Goal: Check status: Check status

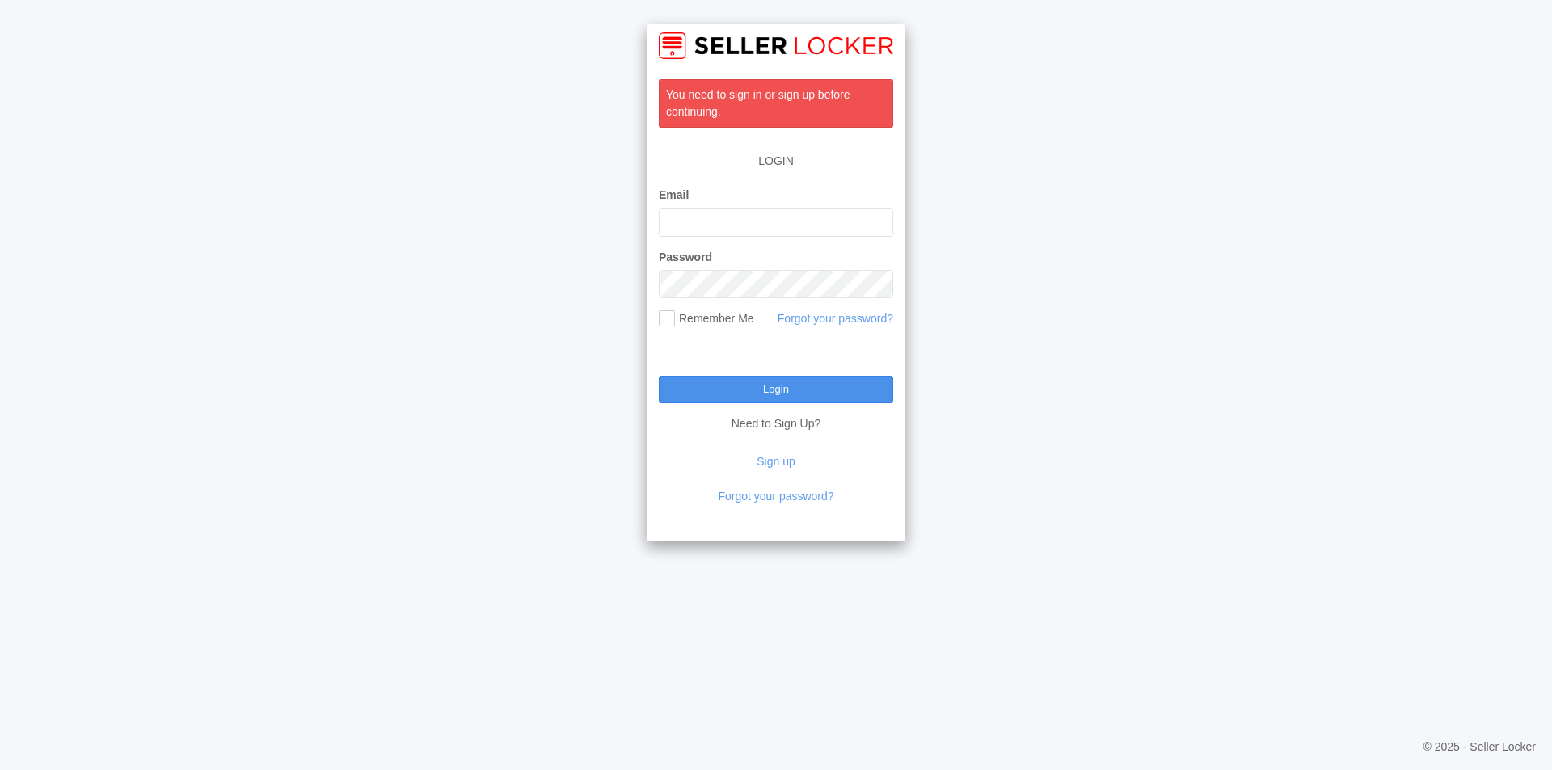
type input "leon.betesh@komarbrands.com"
click at [777, 396] on input "Login" at bounding box center [776, 389] width 234 height 27
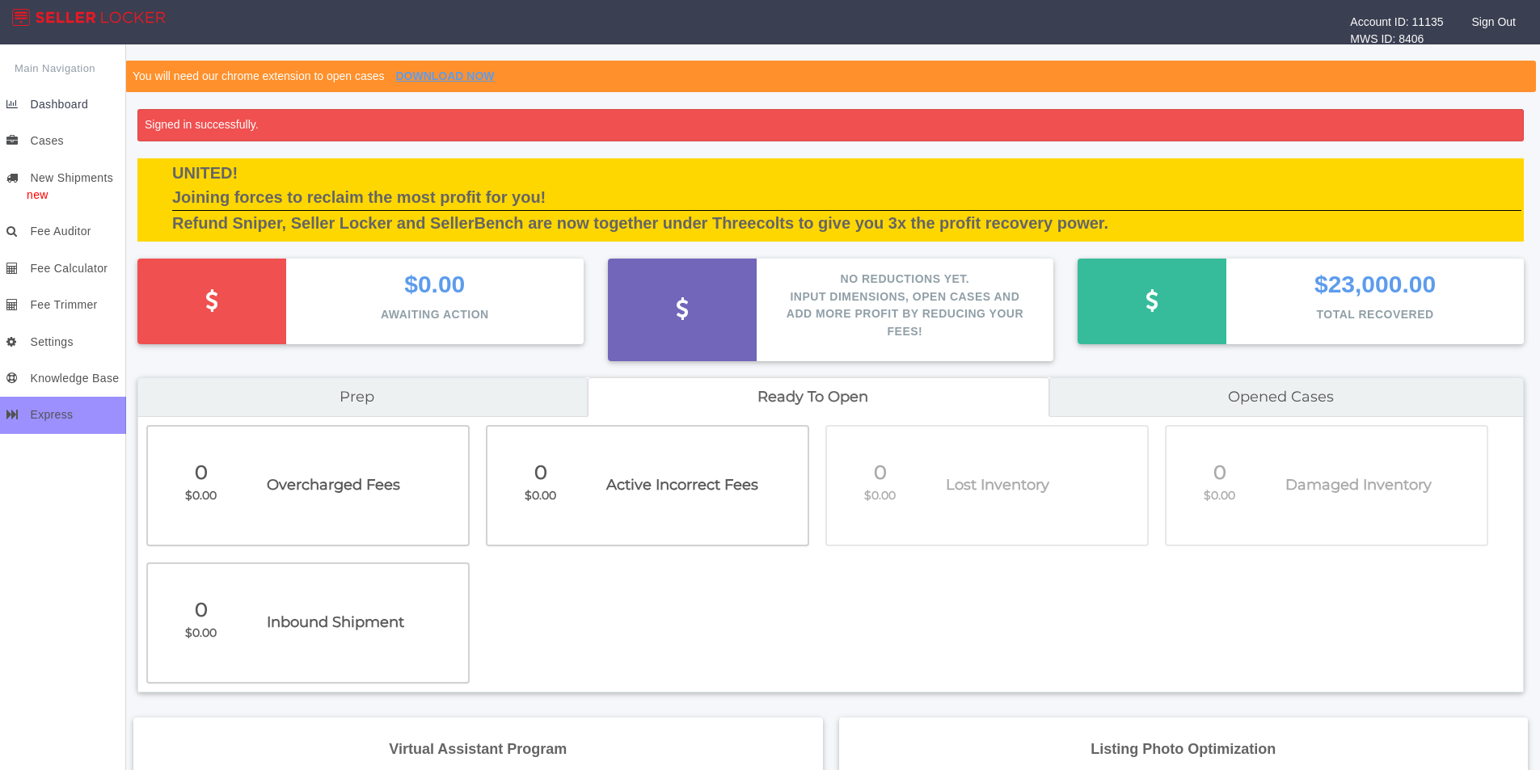
click at [74, 103] on span "Dashboard" at bounding box center [59, 104] width 58 height 13
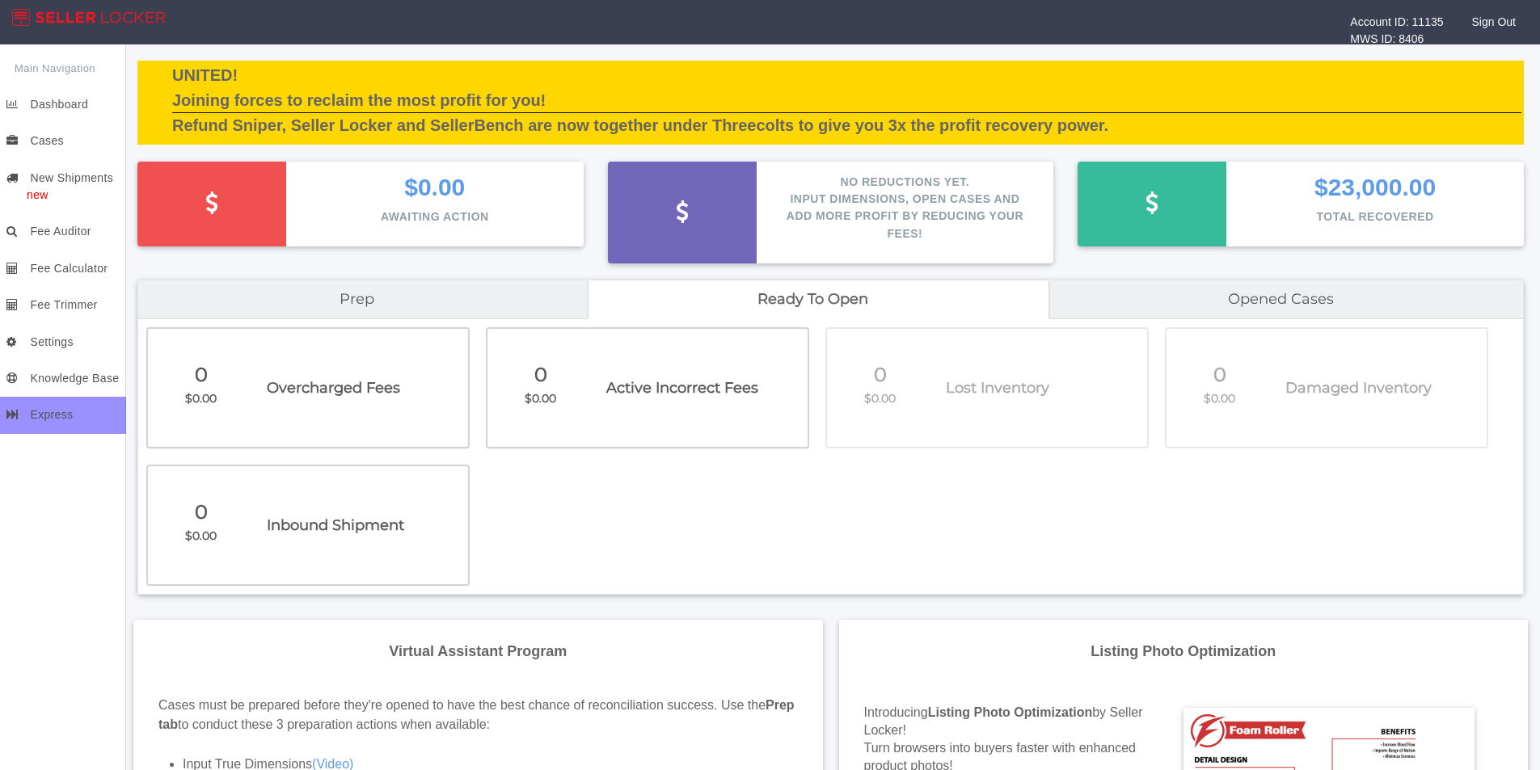
click at [68, 177] on li "New Shipments new Shipments All Shipments With Discrepancy: Need Label Small Pa…" at bounding box center [63, 187] width 126 height 54
click at [71, 175] on span "New Shipments" at bounding box center [71, 177] width 83 height 13
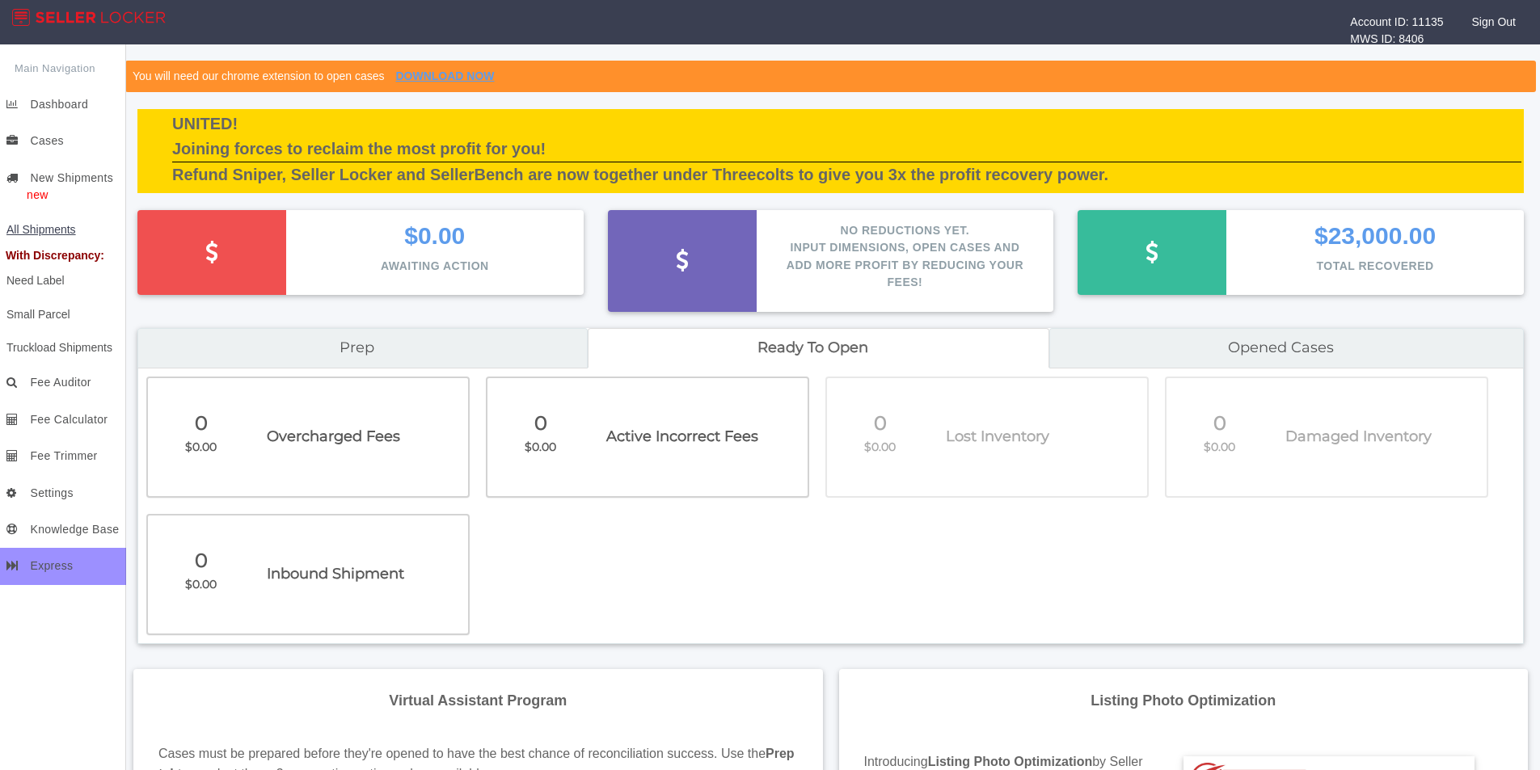
click at [67, 233] on span "All Shipments" at bounding box center [41, 229] width 70 height 13
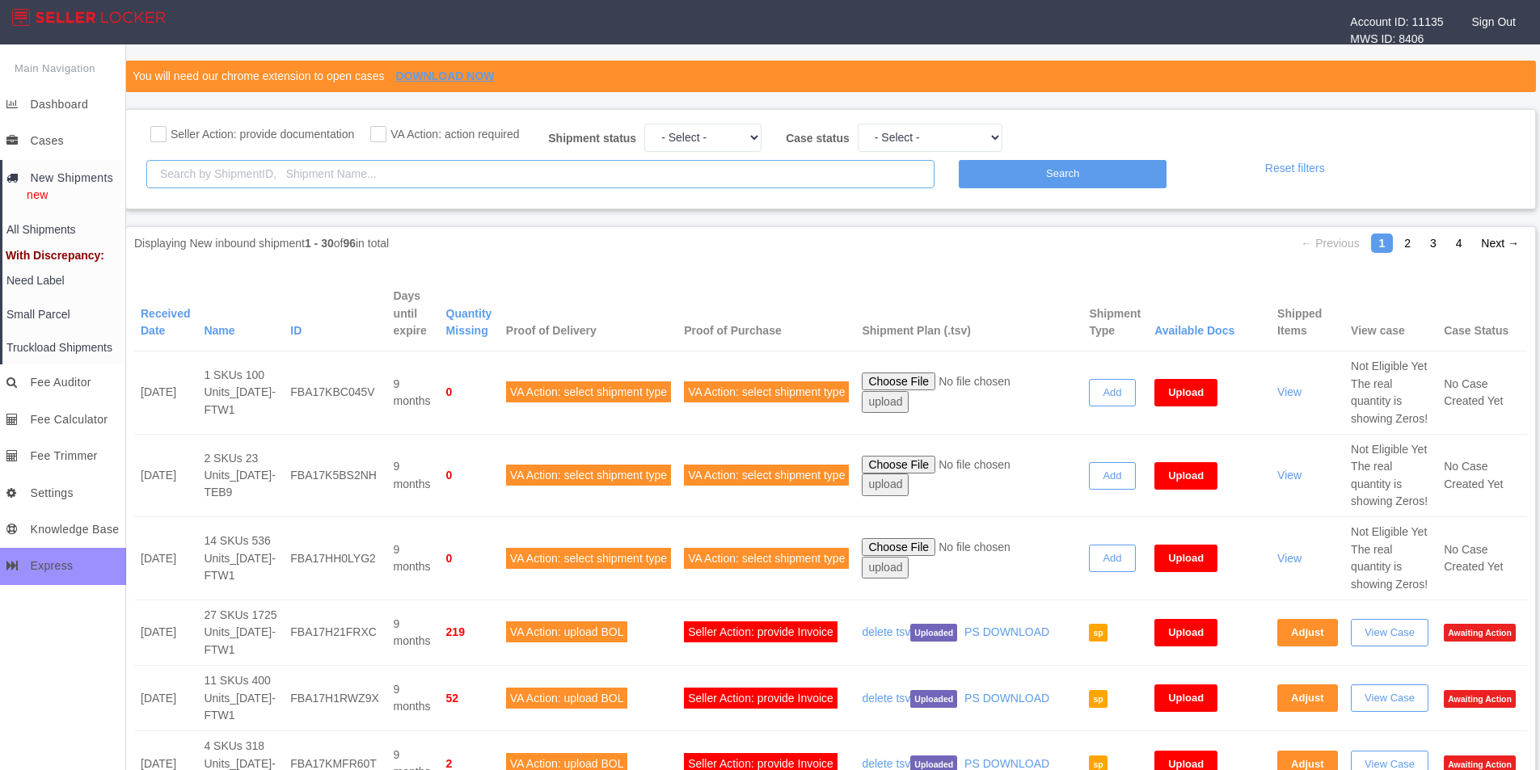
click at [224, 181] on input "text" at bounding box center [540, 174] width 788 height 28
paste input "FBA17GJTBLCM"
type input "FBA17GJTBLCM"
click at [1008, 171] on input "Search" at bounding box center [1063, 174] width 208 height 28
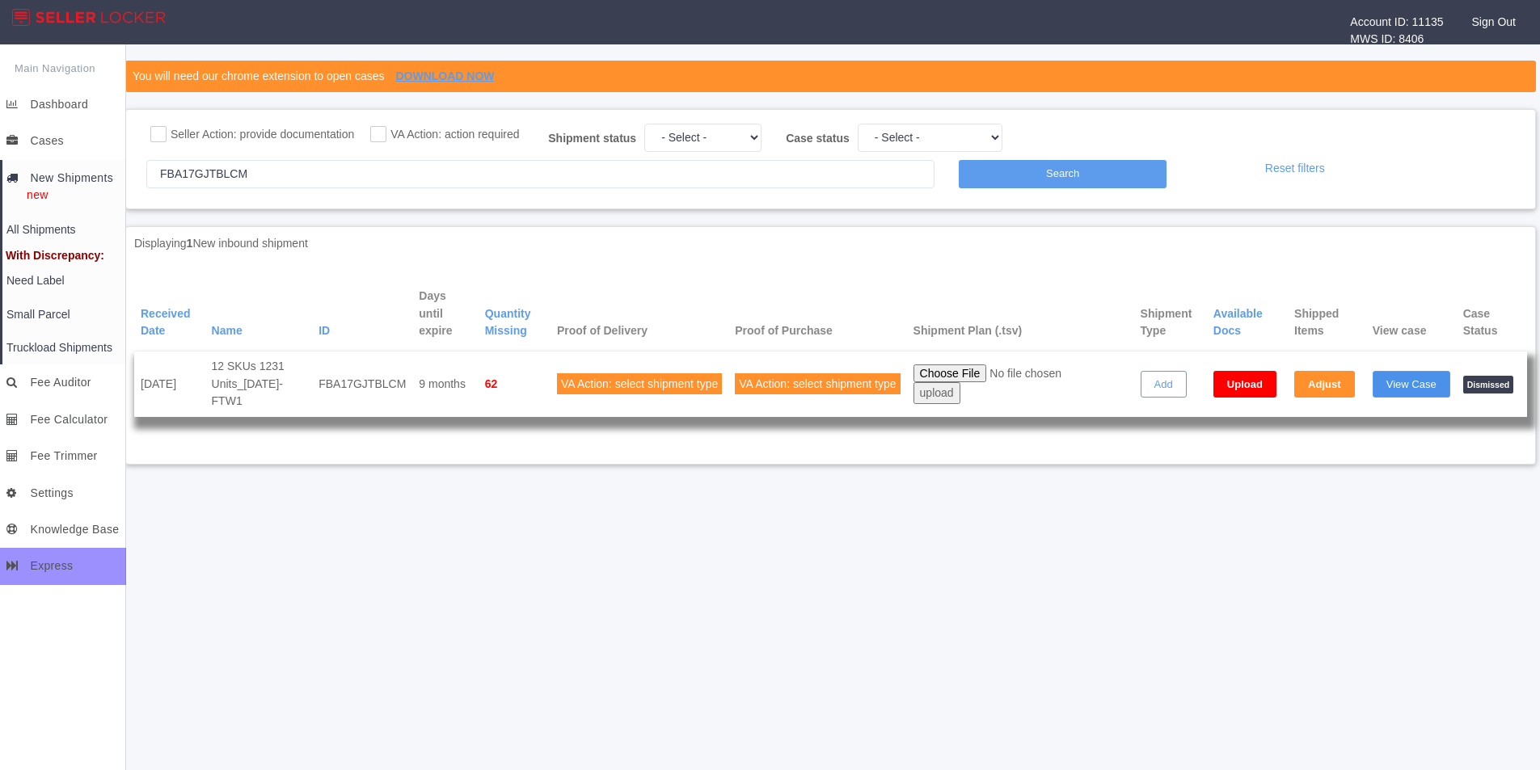
click at [1438, 390] on link "View Case" at bounding box center [1412, 384] width 78 height 27
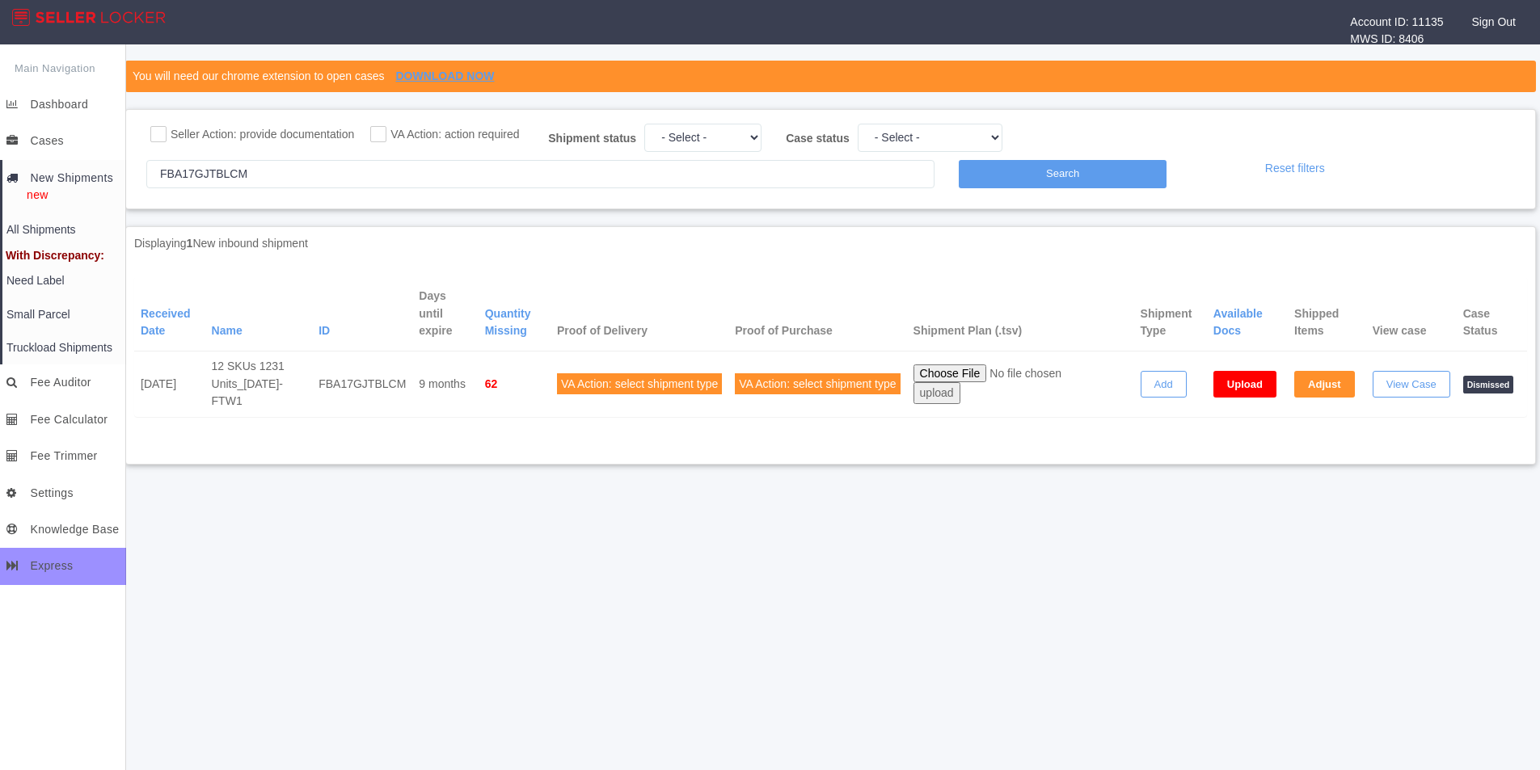
click at [255, 425] on div at bounding box center [830, 436] width 1393 height 39
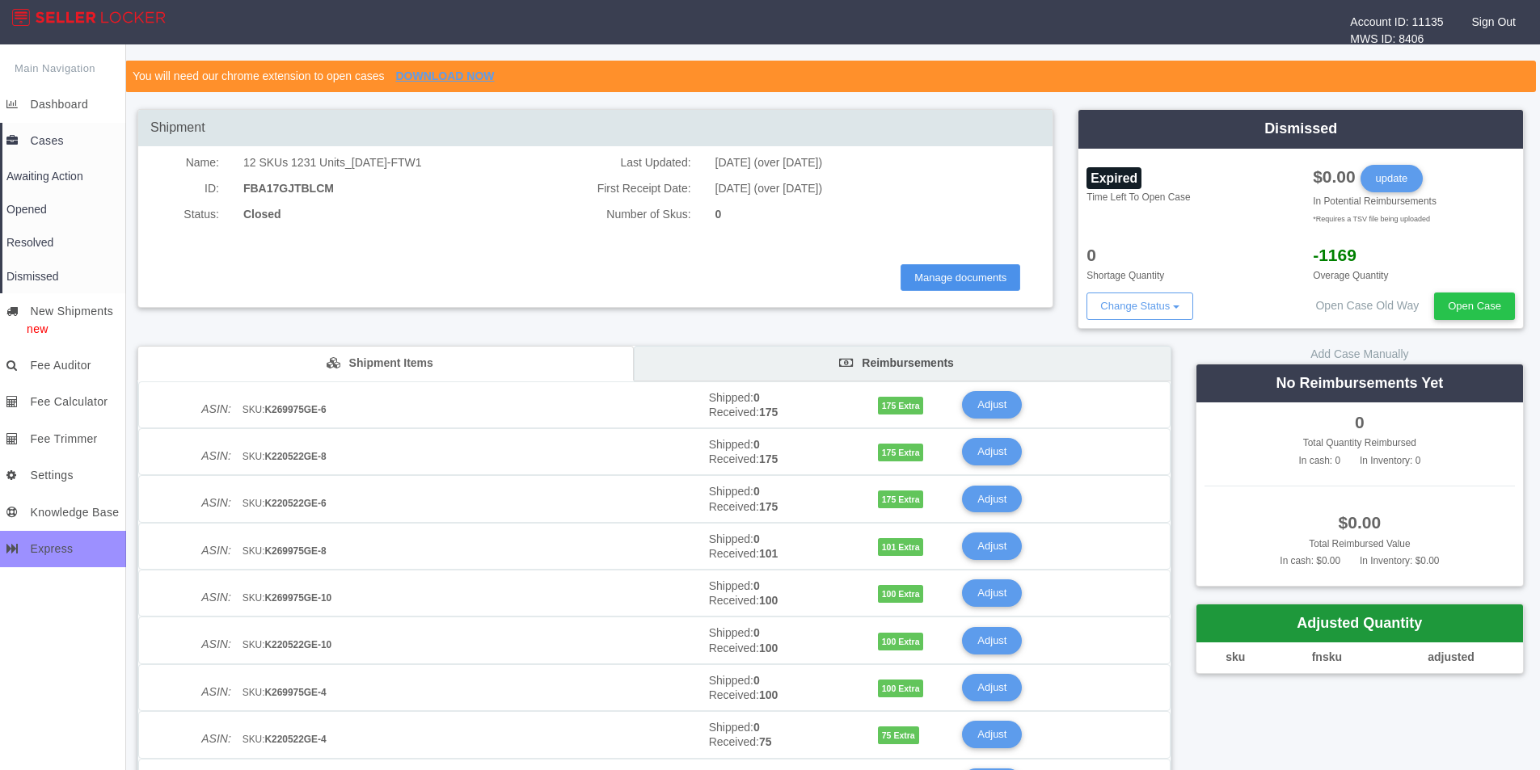
click at [963, 274] on button "Manage documents" at bounding box center [960, 277] width 120 height 27
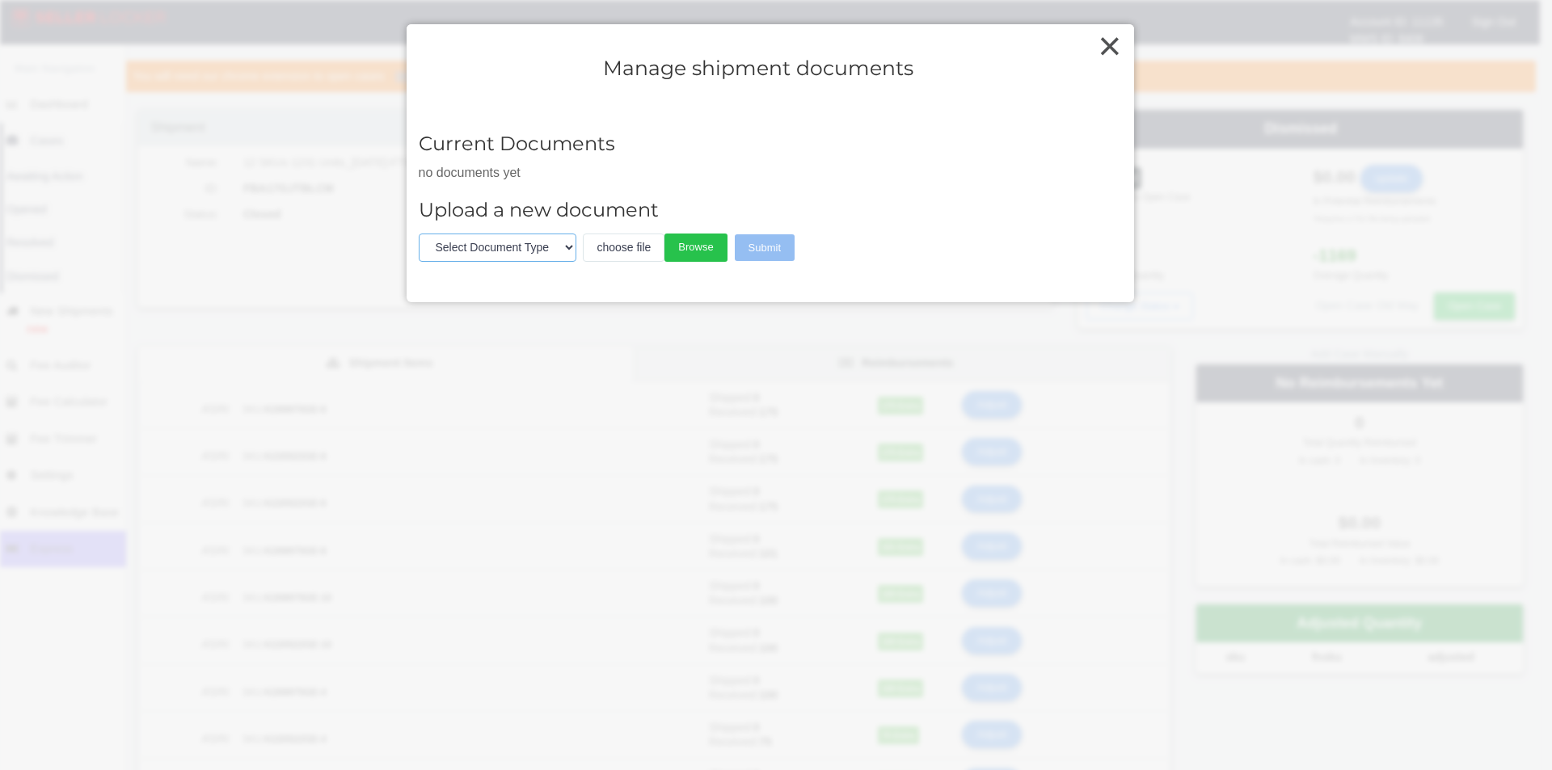
click at [491, 256] on select "Select Document Type Bill of lading Stamped bill of lading Invoice Packing slip" at bounding box center [498, 248] width 158 height 28
select select "packing_slip"
click at [419, 234] on select "Select Document Type Bill of lading Stamped bill of lading Invoice Packing slip" at bounding box center [498, 248] width 158 height 28
click at [496, 238] on select "Select Document Type Bill of lading Stamped bill of lading Invoice Packing slip" at bounding box center [498, 248] width 158 height 28
click at [1115, 47] on span "×" at bounding box center [1109, 46] width 23 height 20
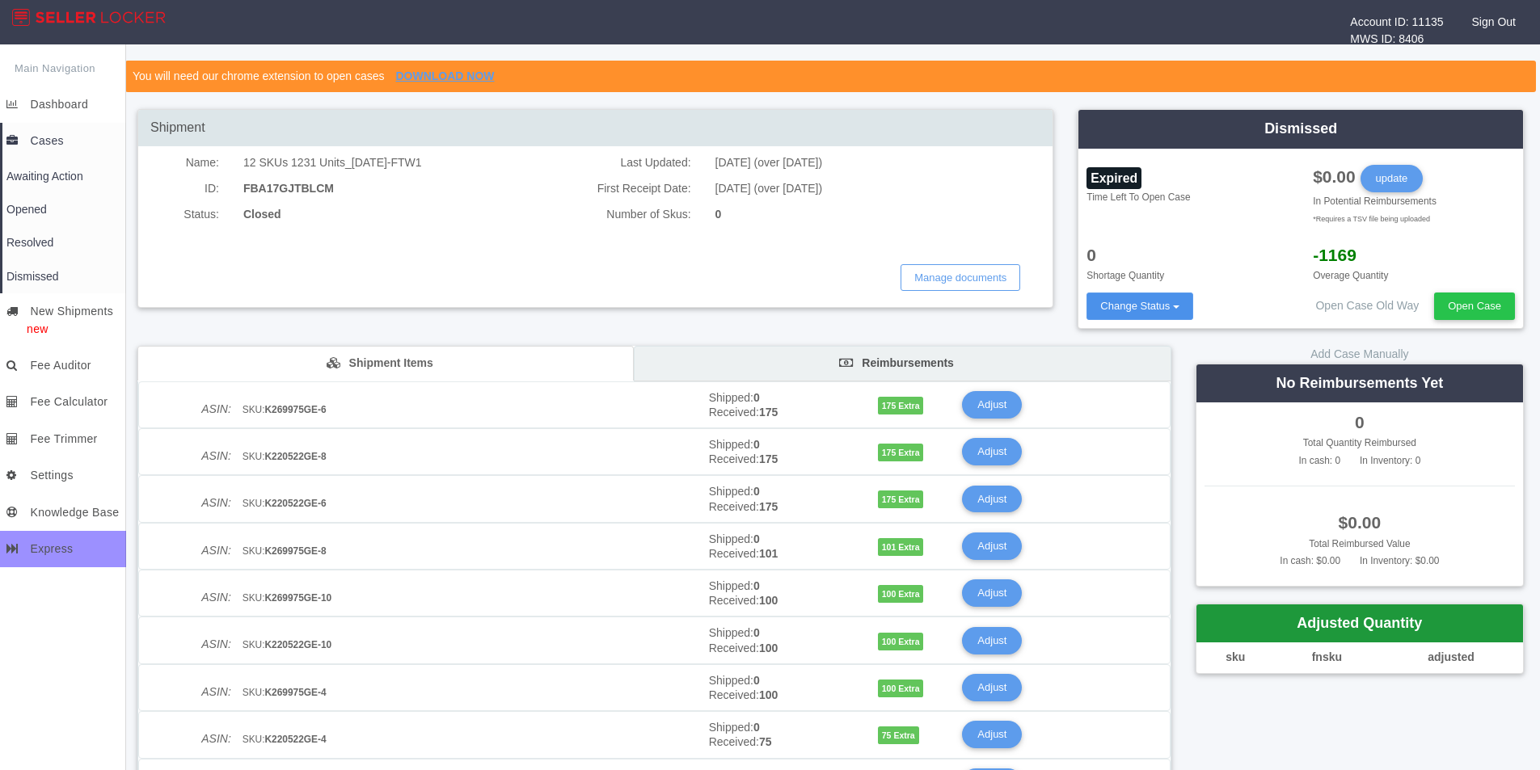
click at [1169, 317] on button "Change Status default" at bounding box center [1139, 306] width 107 height 27
click at [1311, 707] on div "Shipment Name: ID: Status: 12 SKUs 1231 Units_10.19.23-FTW1 FBA17GJTBLCM Closed…" at bounding box center [830, 537] width 1411 height 856
click at [53, 115] on link "Dashboard" at bounding box center [64, 104] width 124 height 36
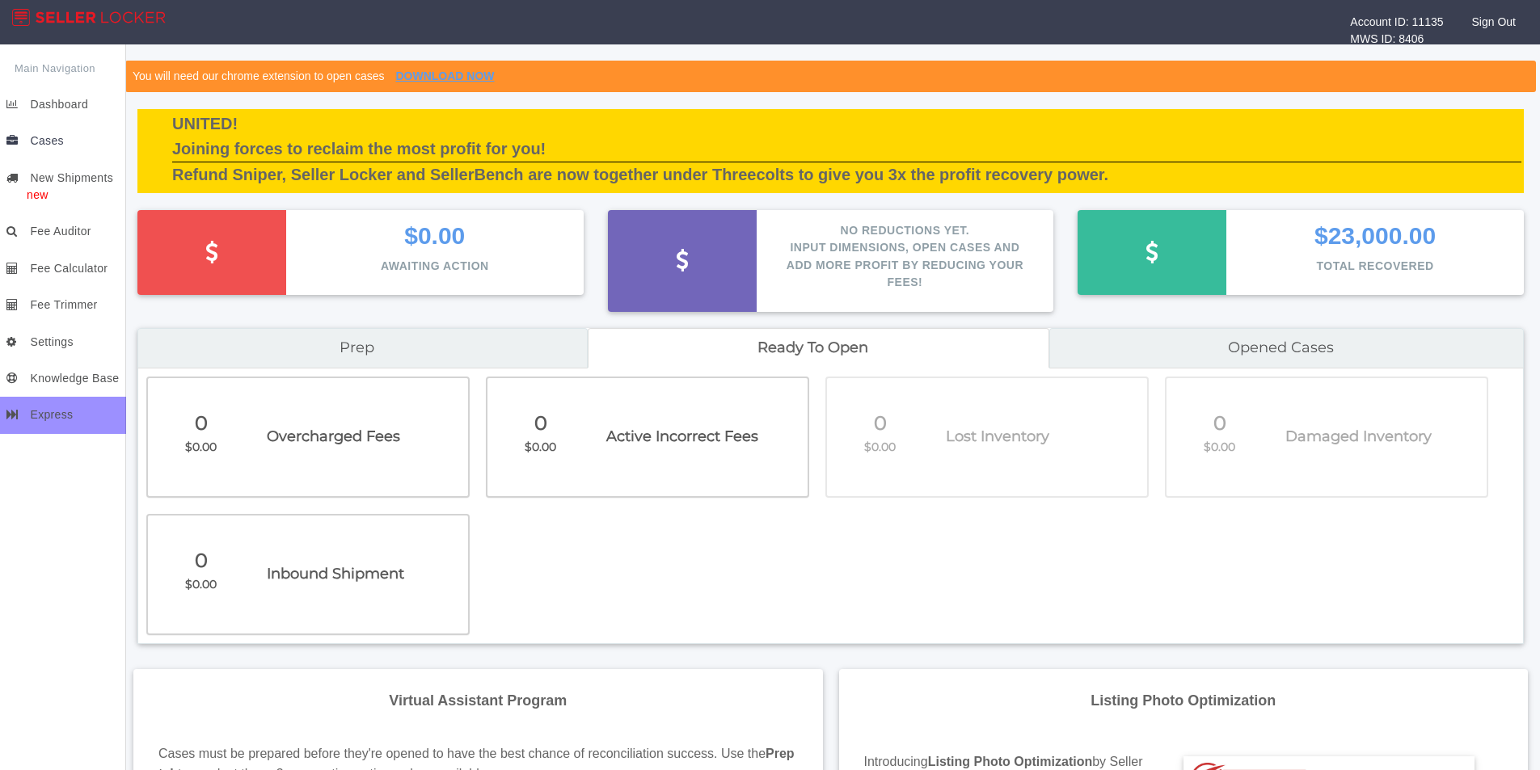
click at [59, 149] on link "Cases" at bounding box center [64, 141] width 124 height 36
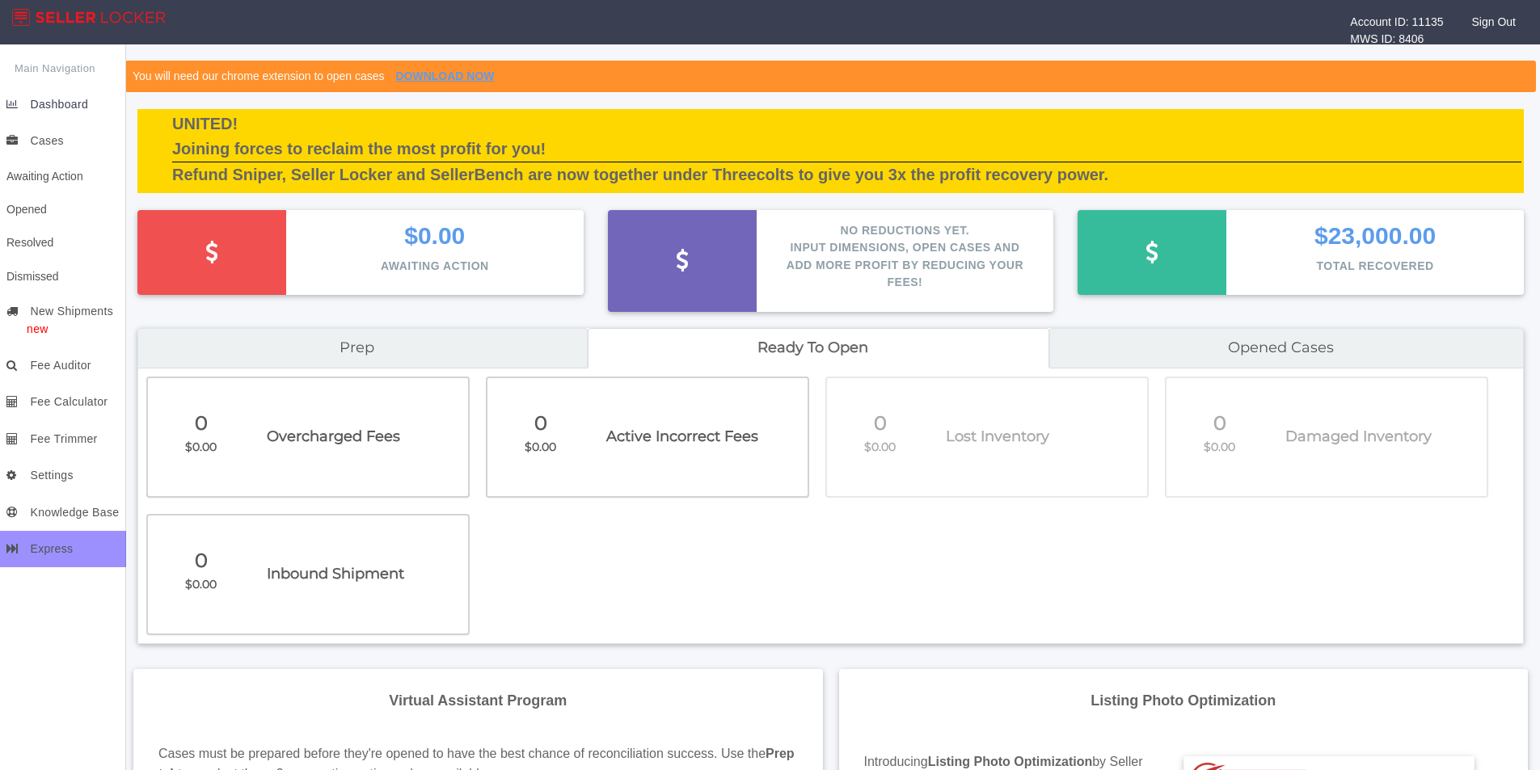
click at [70, 95] on link "Dashboard" at bounding box center [64, 104] width 124 height 36
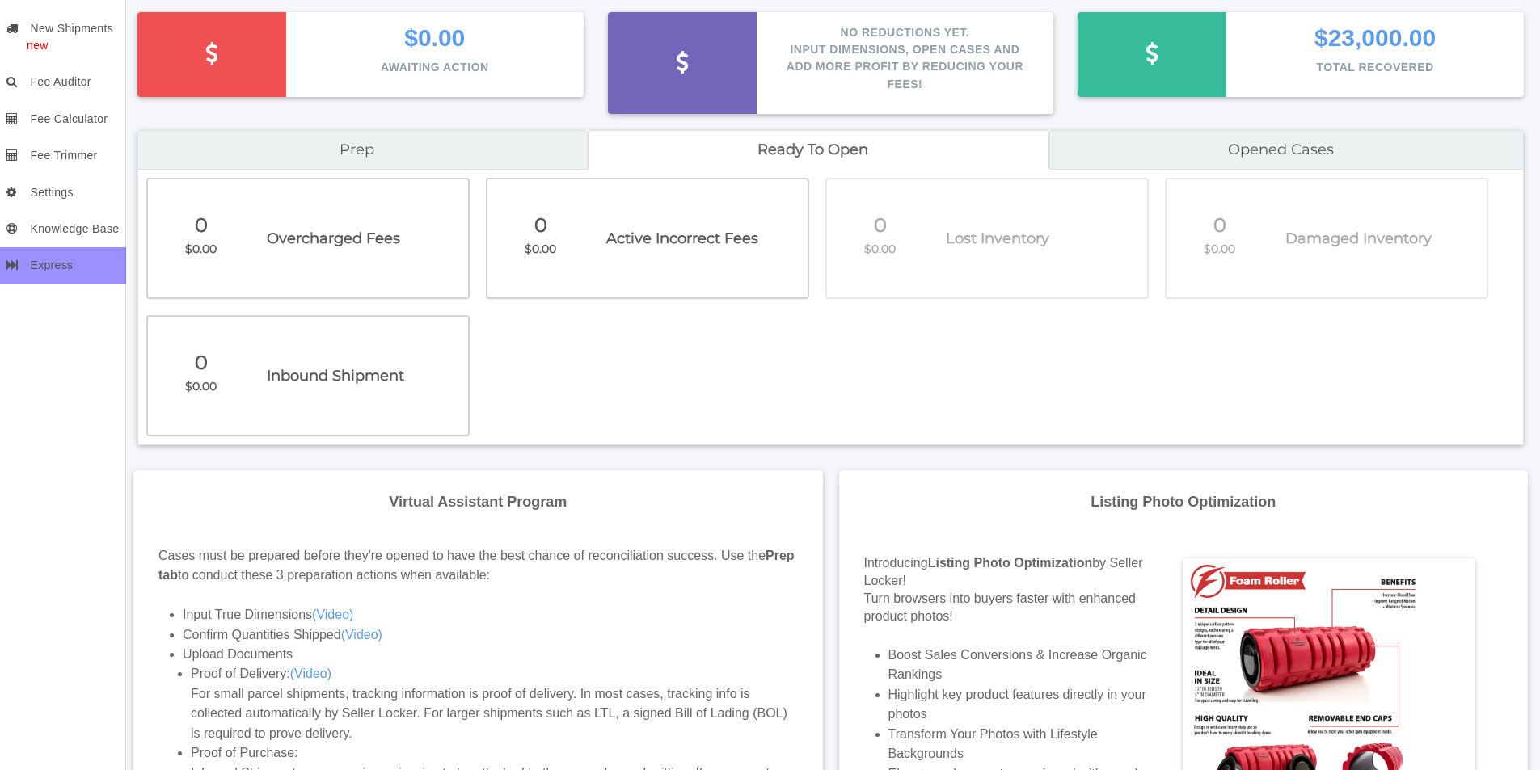
scroll to position [81, 0]
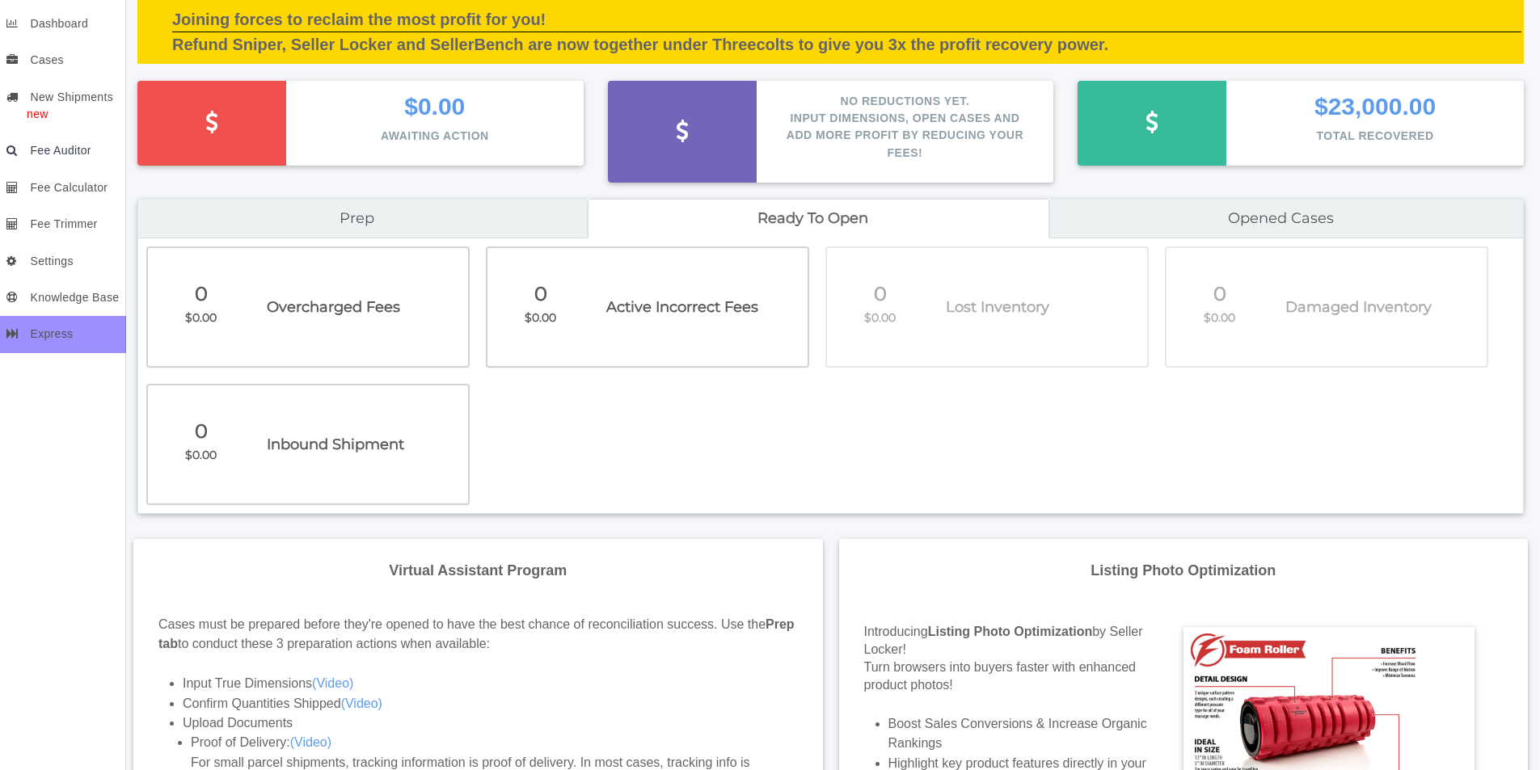
click at [72, 146] on span "Fee Auditor" at bounding box center [60, 150] width 61 height 13
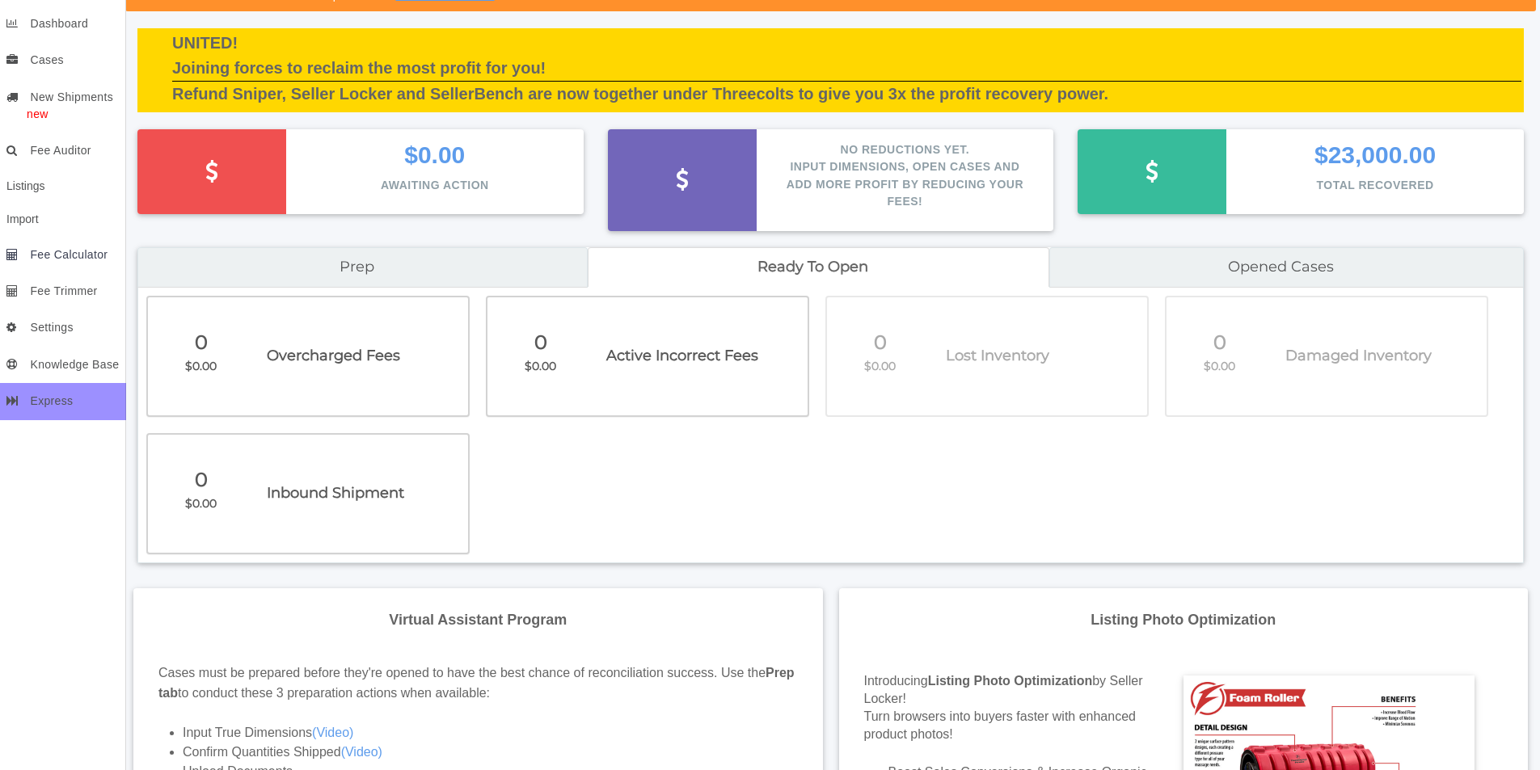
click at [70, 251] on span "Fee Calculator" at bounding box center [69, 254] width 78 height 13
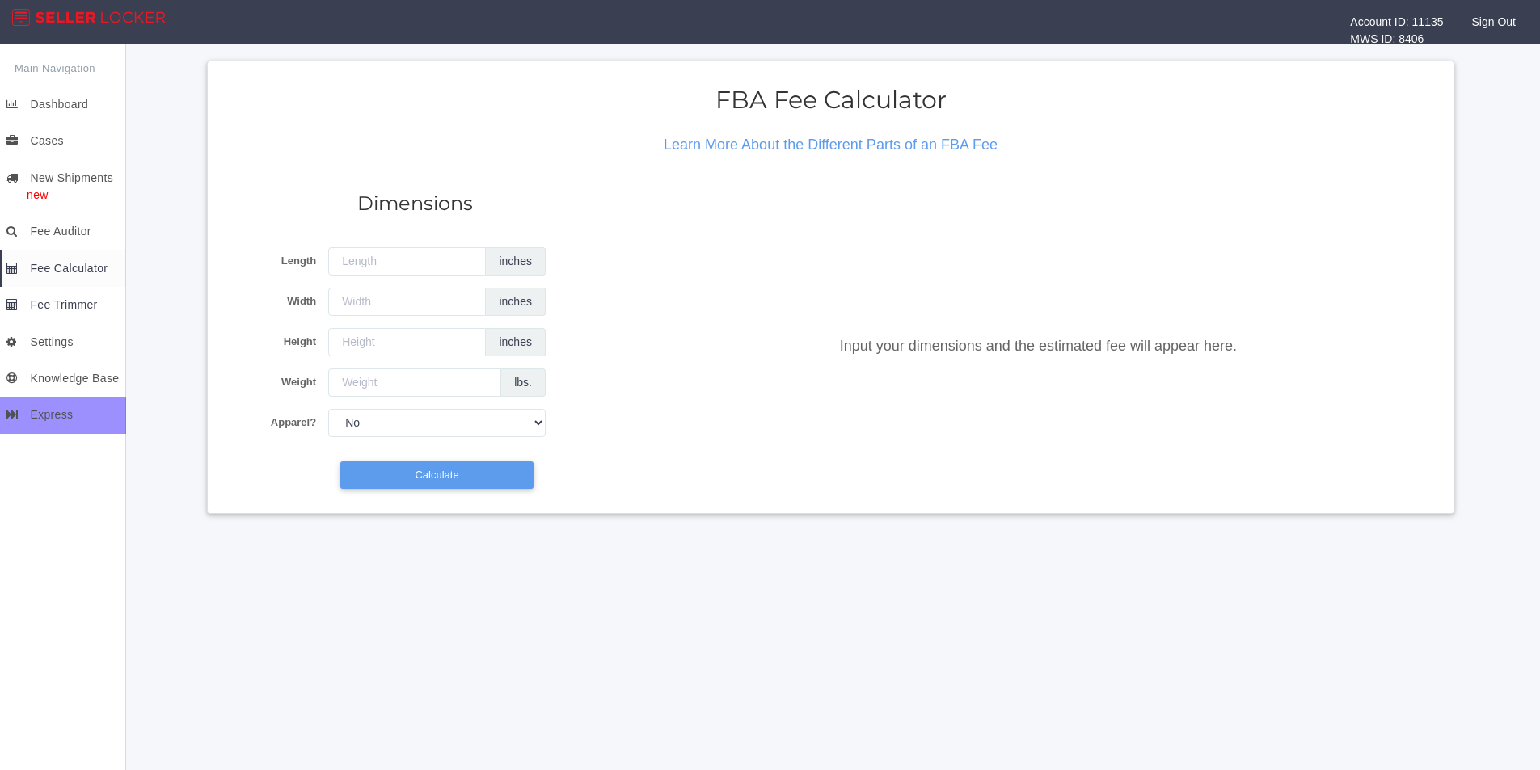
click at [65, 300] on span "Fee Trimmer" at bounding box center [63, 304] width 67 height 13
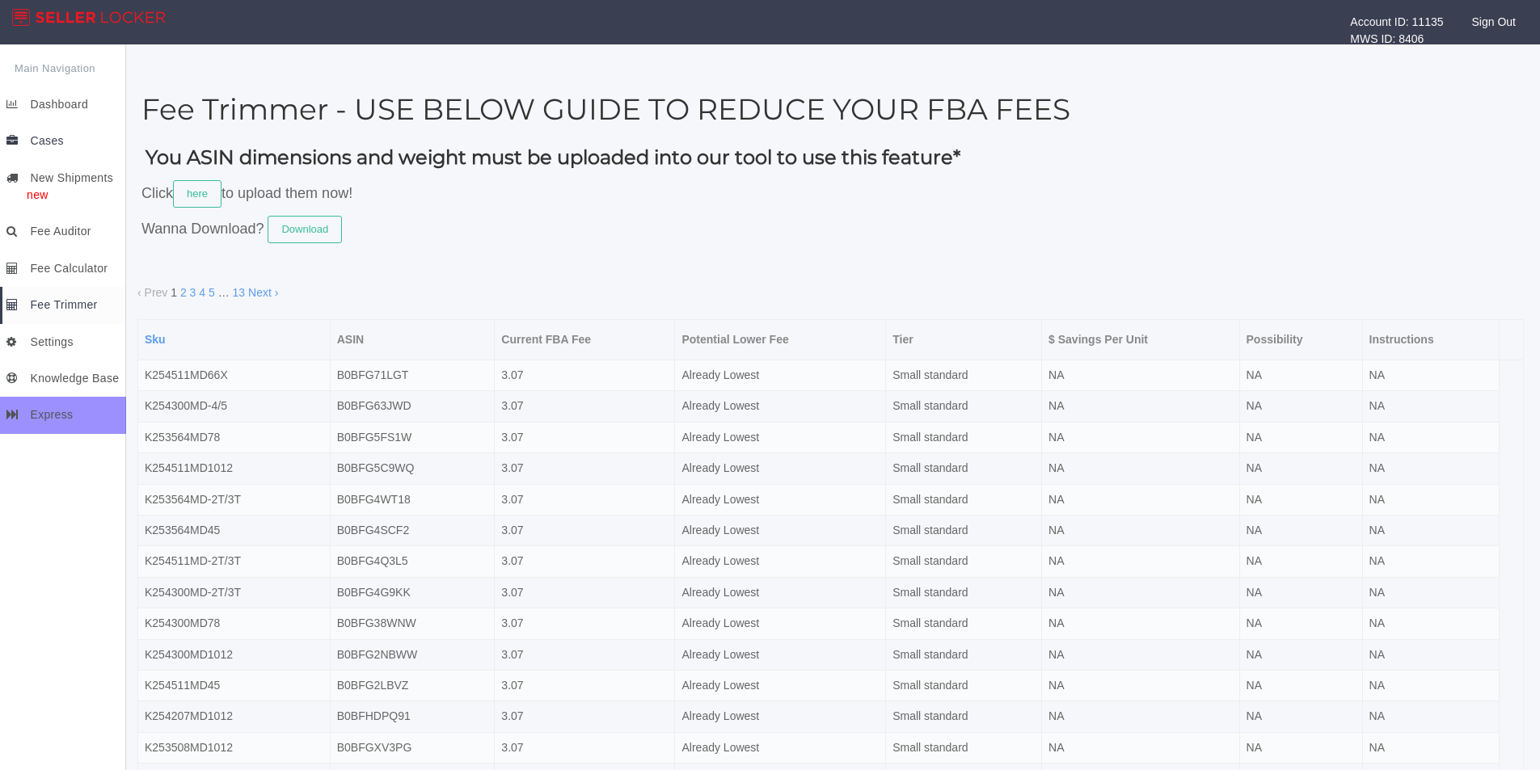
click at [59, 134] on span "Cases" at bounding box center [46, 140] width 33 height 13
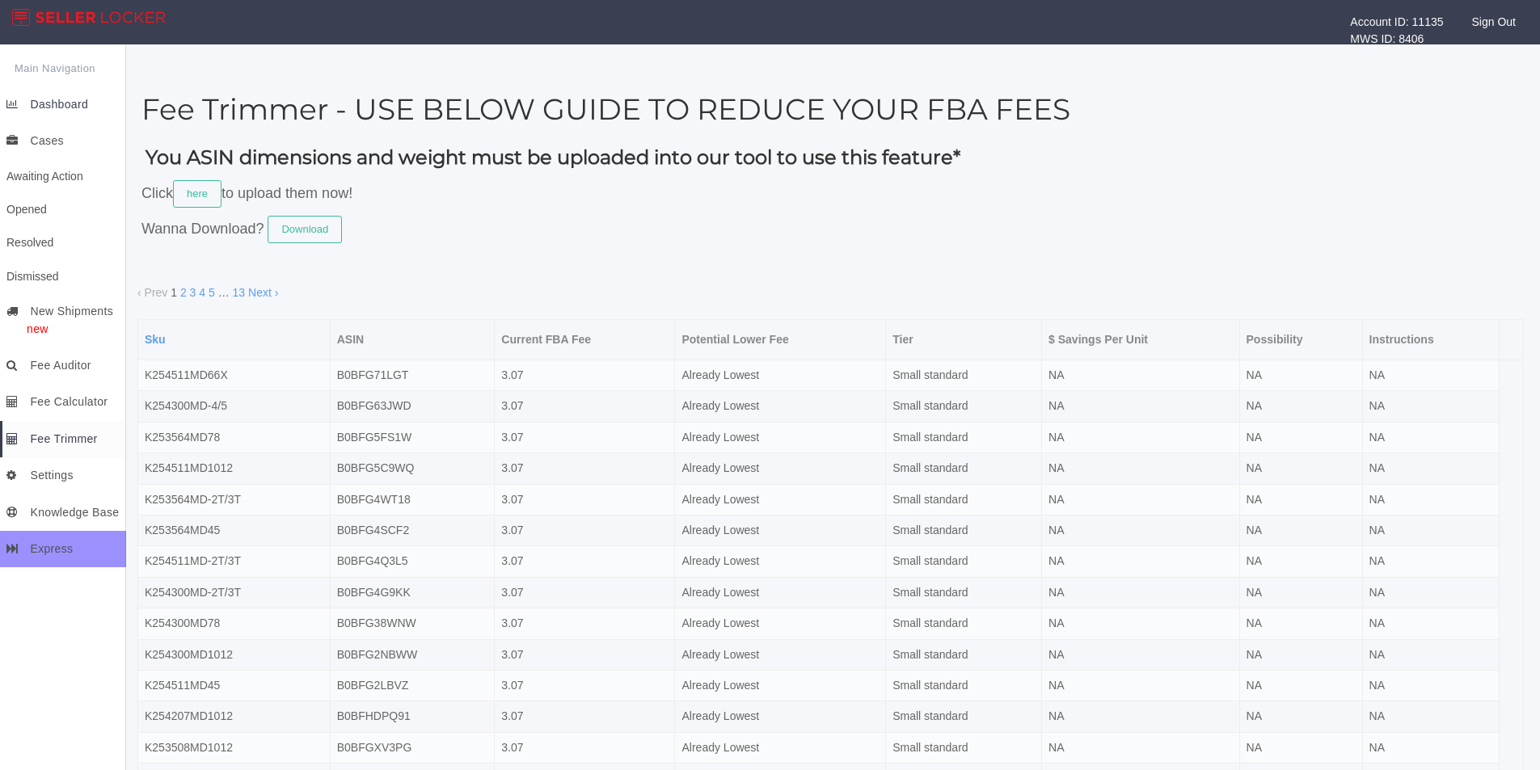
click at [59, 109] on span "Dashboard" at bounding box center [59, 104] width 58 height 13
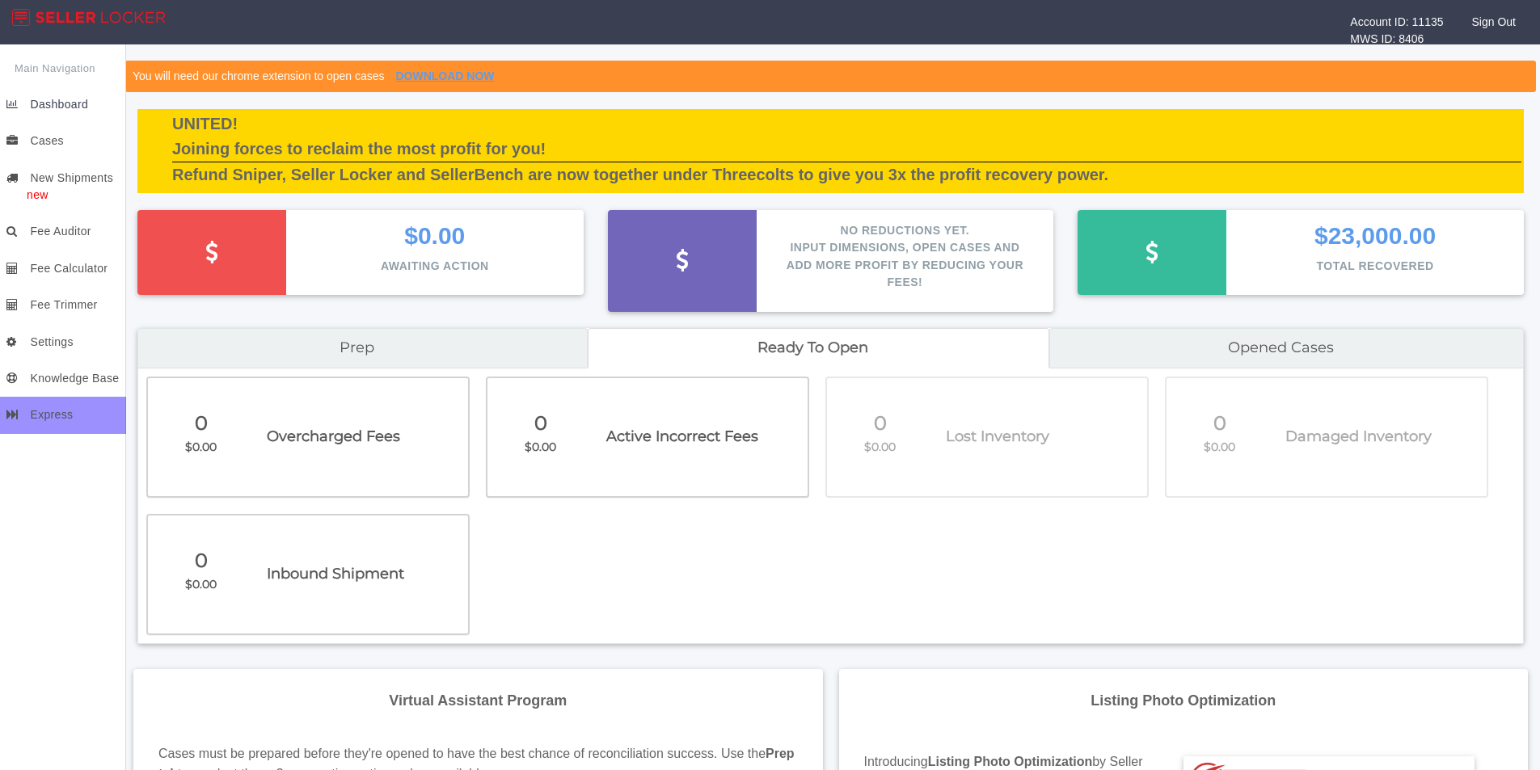
click at [47, 108] on span "Dashboard" at bounding box center [59, 104] width 58 height 13
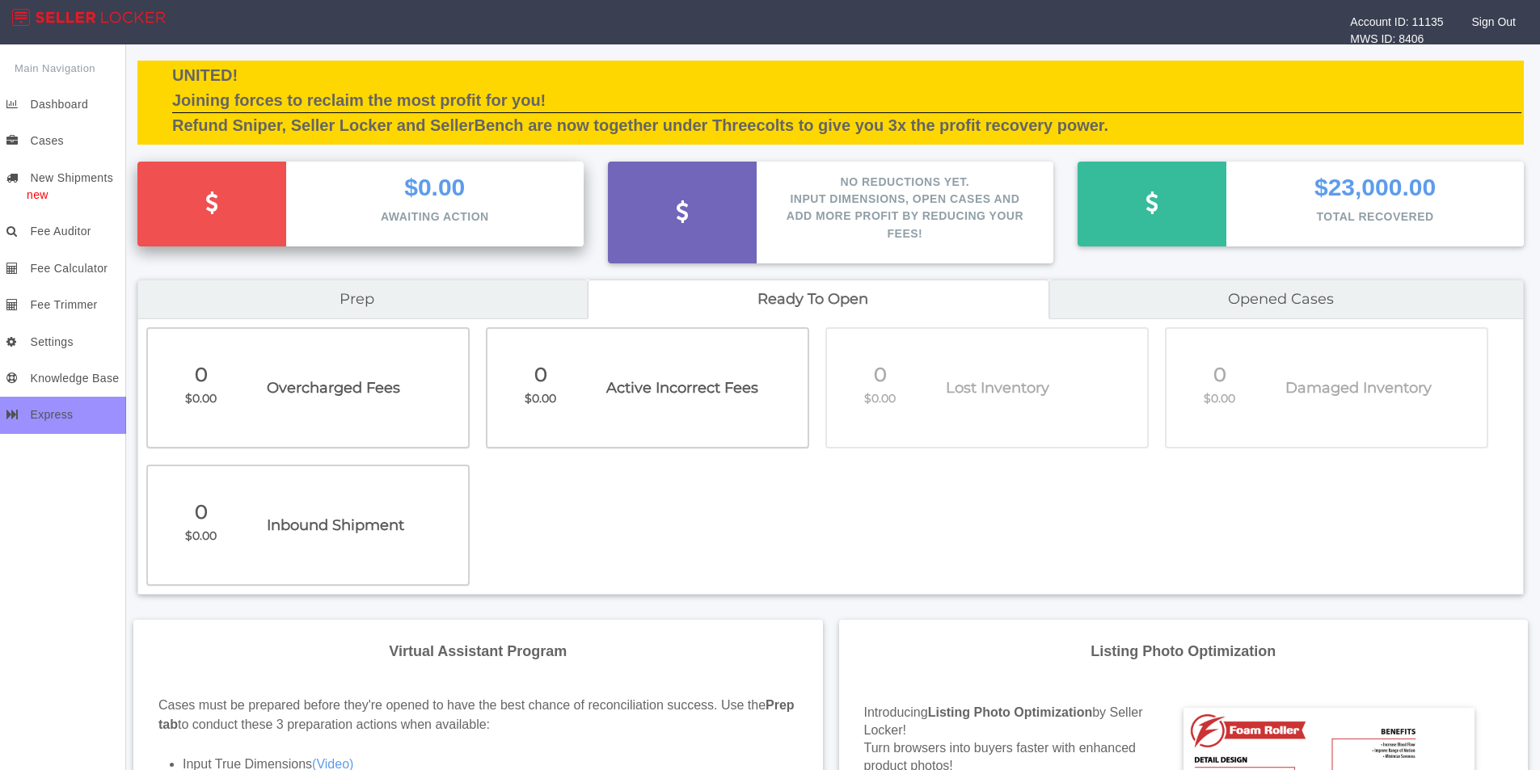
click at [268, 230] on div at bounding box center [211, 204] width 149 height 85
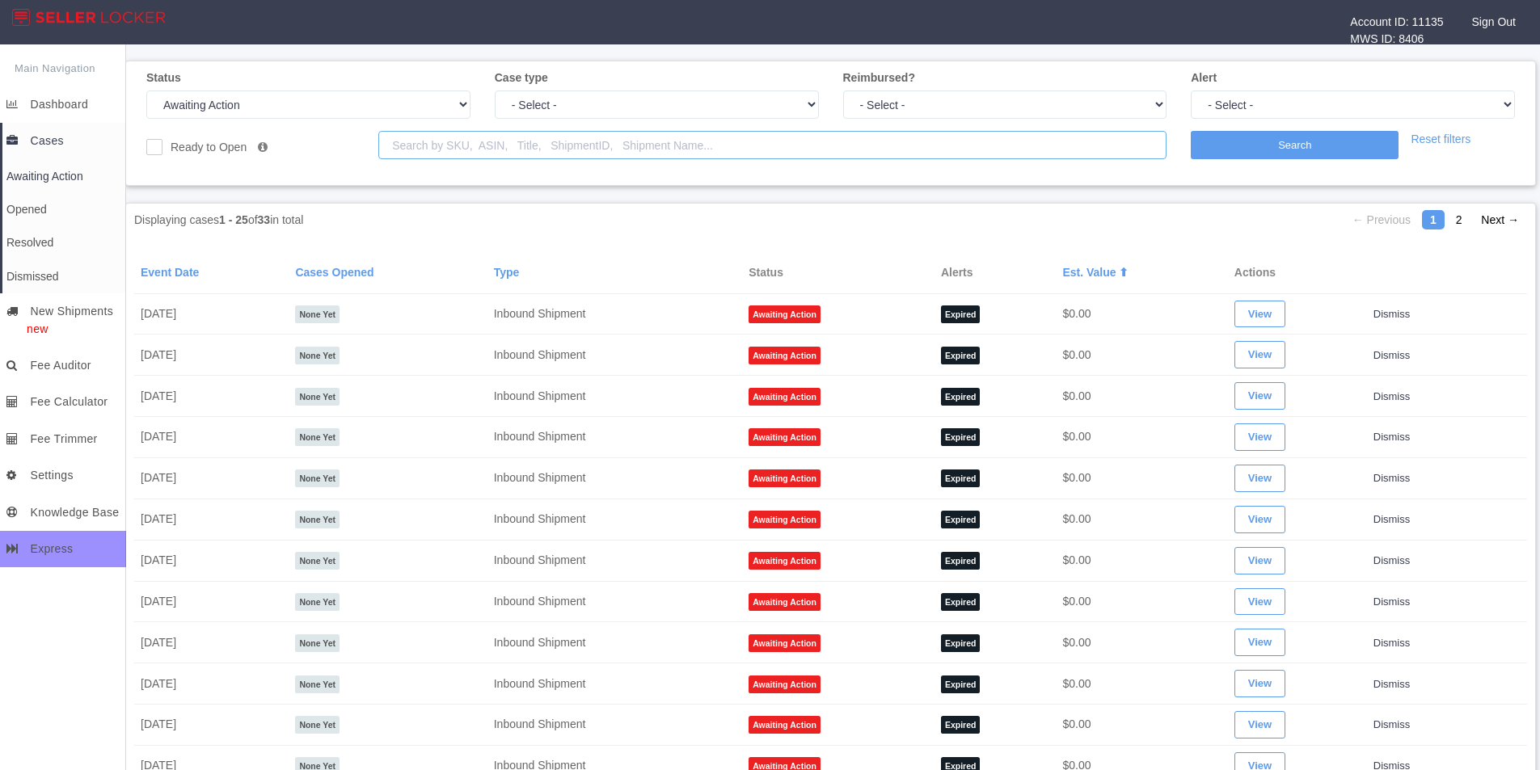
click at [455, 147] on input "text" at bounding box center [772, 145] width 788 height 28
paste input "FBA17GJTBLCM"
type input "FBA17GJTBLCM"
click at [1332, 138] on input "Search" at bounding box center [1295, 145] width 208 height 28
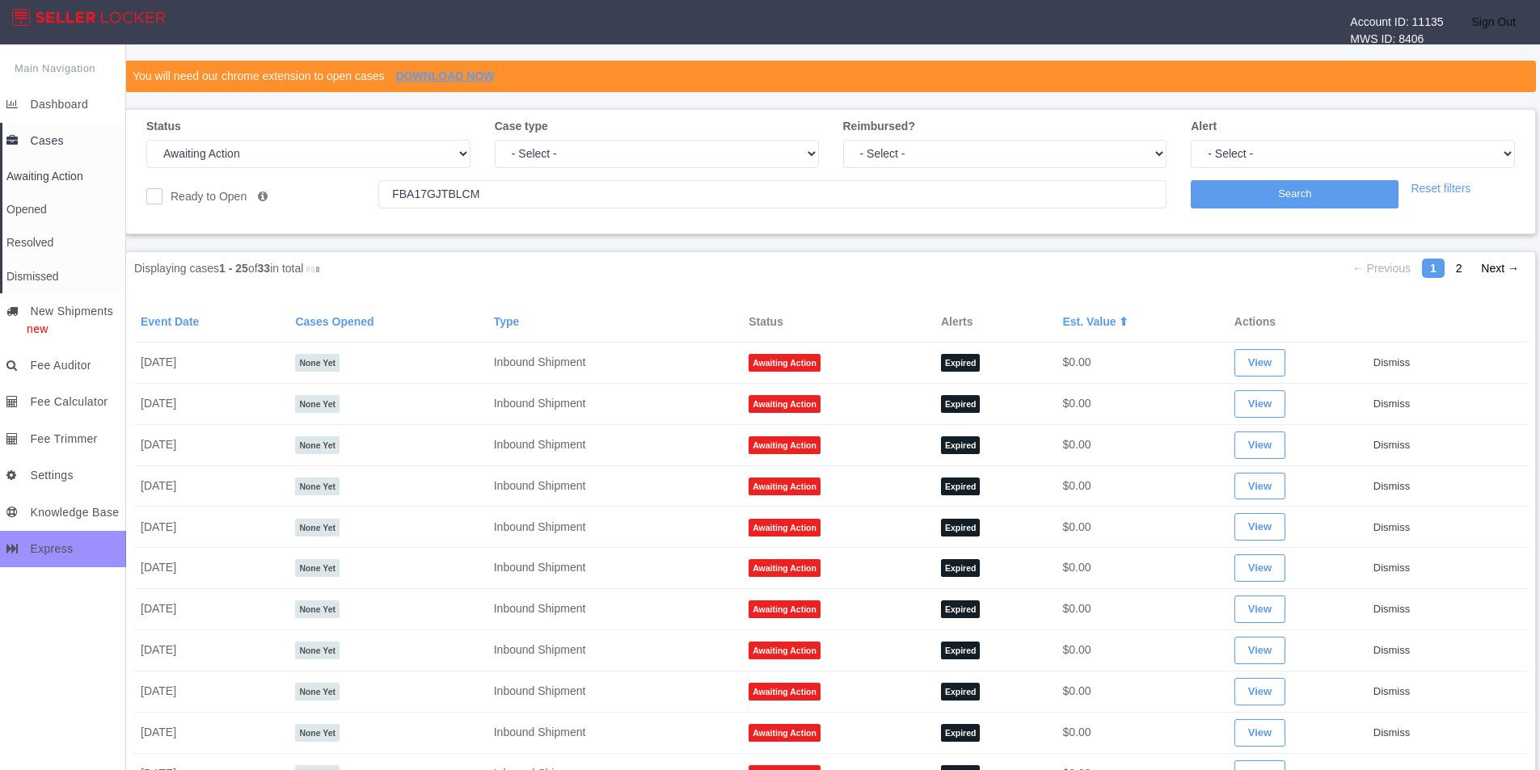
click at [1494, 23] on link "Sign Out" at bounding box center [1498, 22] width 60 height 44
